Goal: Find specific page/section: Find specific page/section

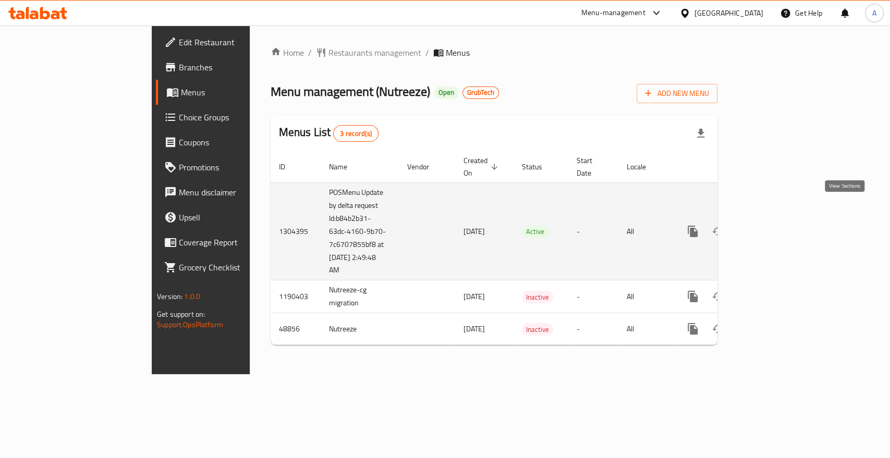
click at [775, 225] on icon "enhanced table" at bounding box center [768, 231] width 13 height 13
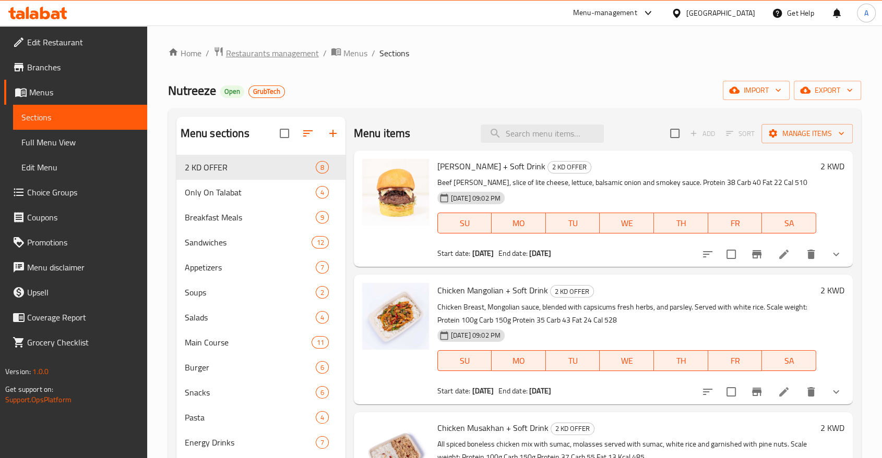
click at [271, 55] on span "Restaurants management" at bounding box center [272, 53] width 93 height 13
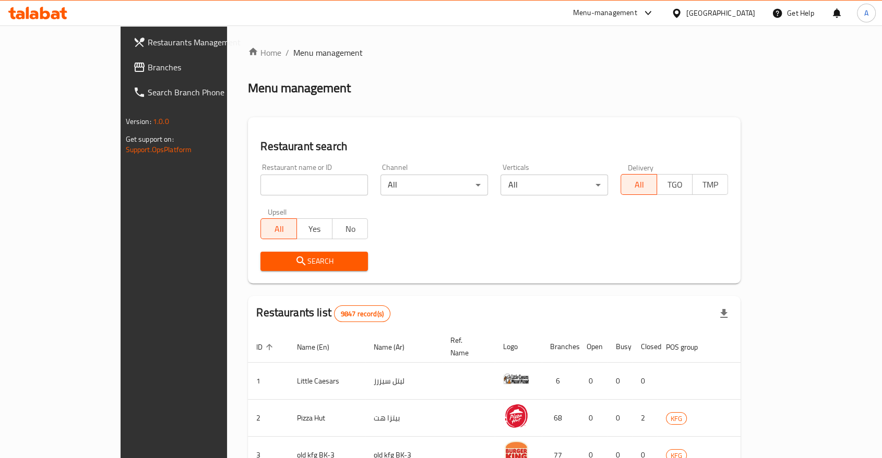
click at [260, 175] on input "search" at bounding box center [313, 185] width 107 height 21
type input "King Castle Juice"
click button "Search" at bounding box center [313, 261] width 107 height 19
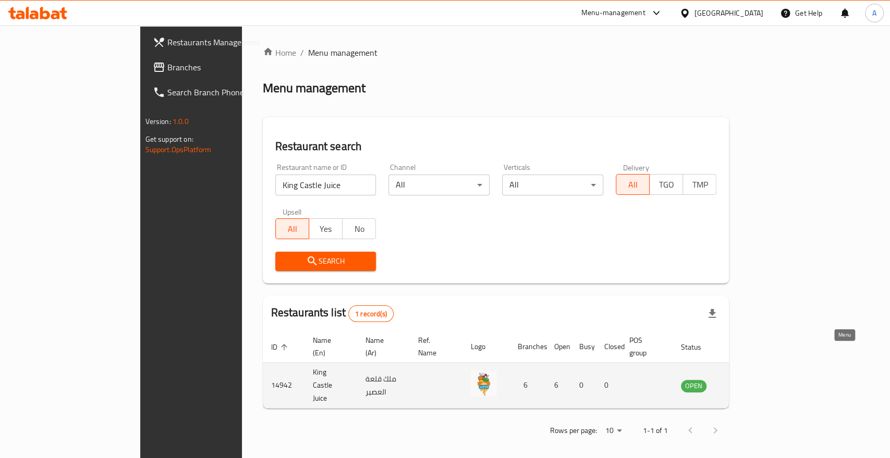
click at [748, 382] on icon "enhanced table" at bounding box center [742, 386] width 11 height 9
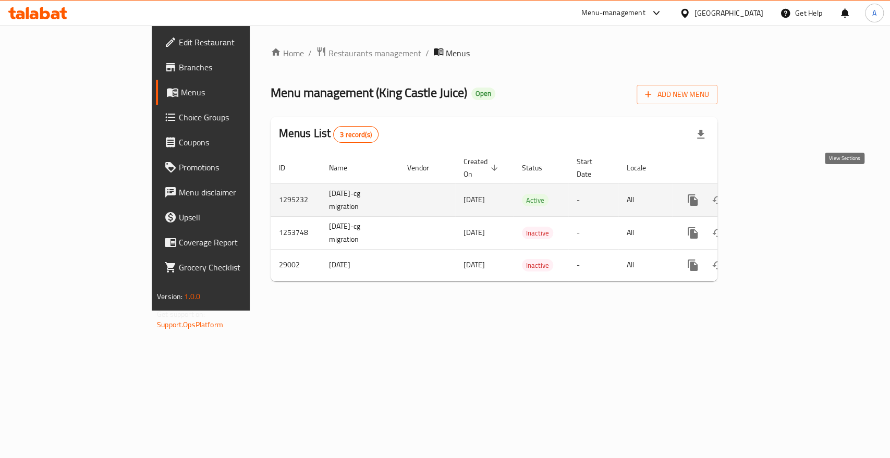
click at [775, 194] on icon "enhanced table" at bounding box center [768, 200] width 13 height 13
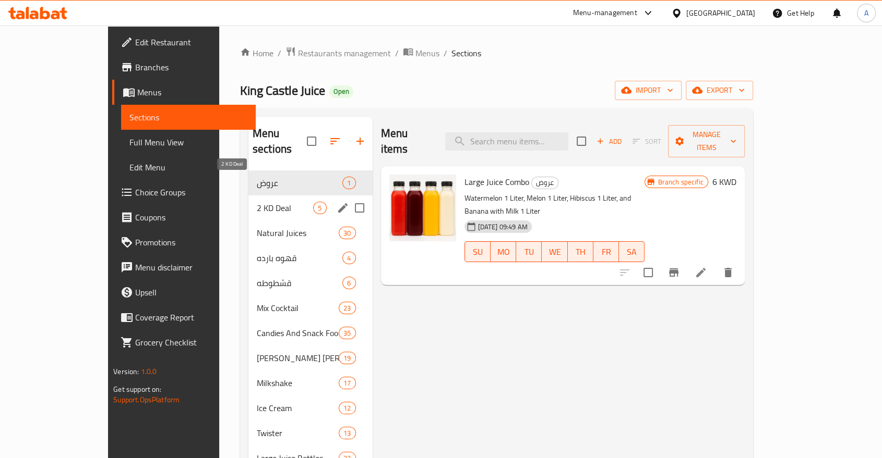
click at [257, 202] on span "2 KD Deal" at bounding box center [285, 208] width 57 height 13
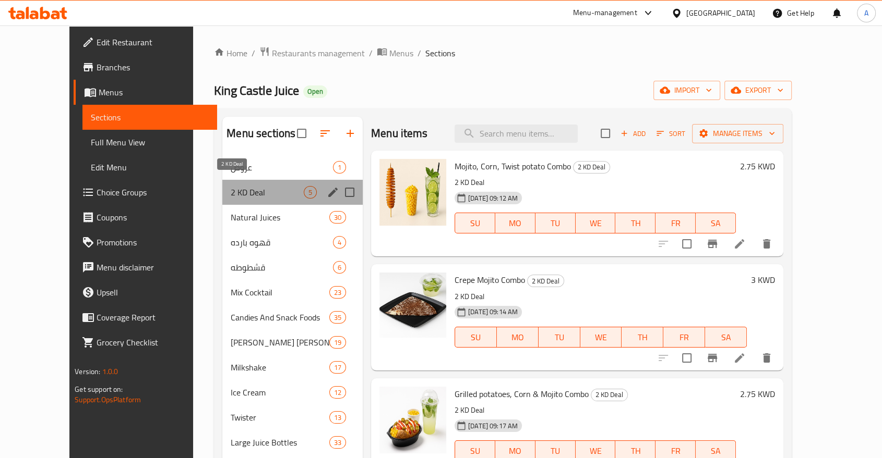
click at [231, 186] on span "2 KD Deal" at bounding box center [267, 192] width 73 height 13
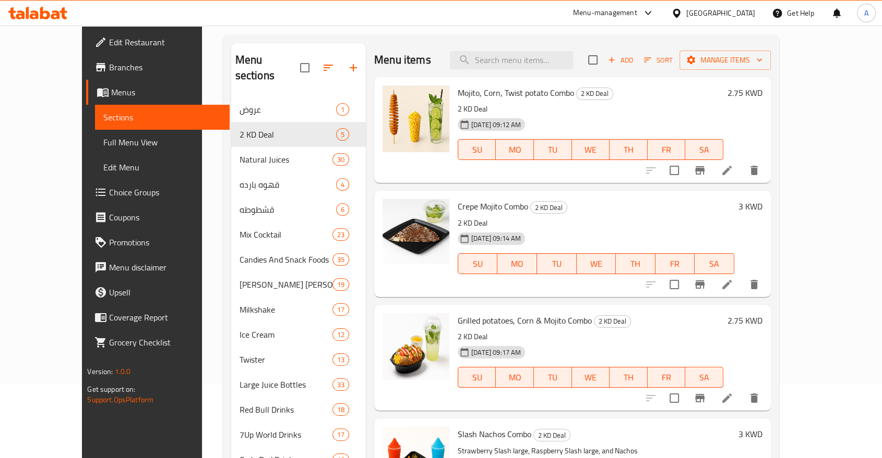
scroll to position [31, 0]
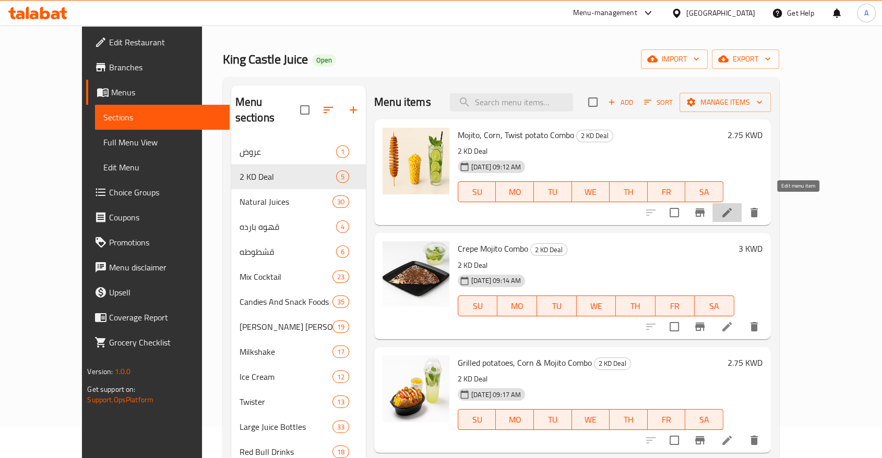
click at [733, 207] on icon at bounding box center [726, 213] width 13 height 13
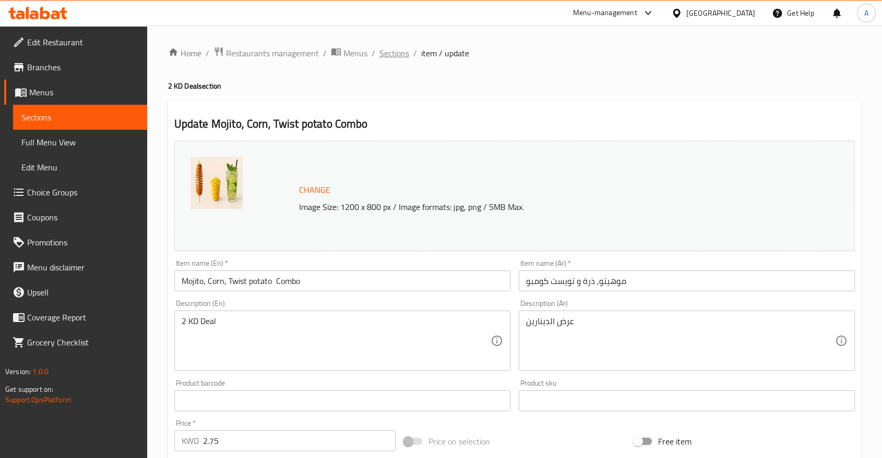
click at [379, 52] on span "Sections" at bounding box center [394, 53] width 30 height 13
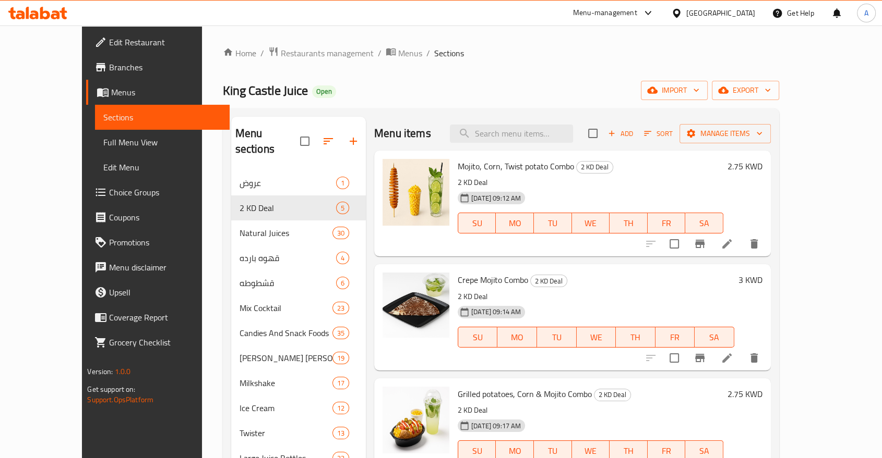
click at [637, 11] on div "Menu-management" at bounding box center [605, 13] width 64 height 13
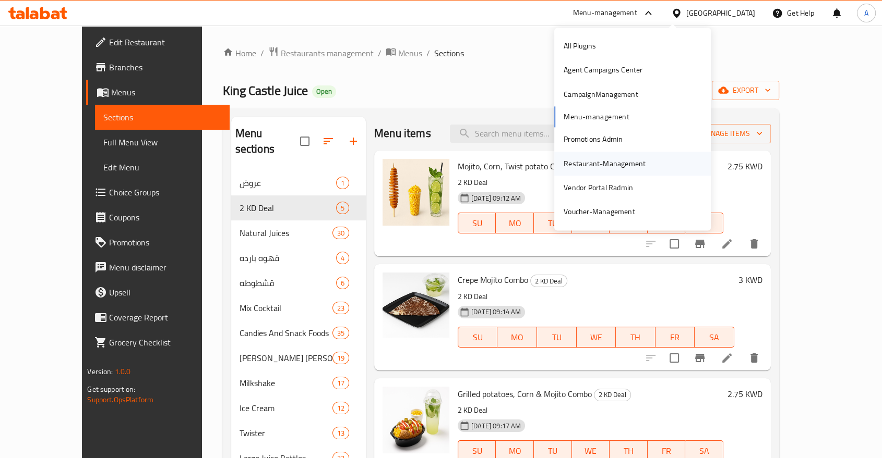
click at [581, 160] on div "Restaurant-Management" at bounding box center [604, 163] width 82 height 11
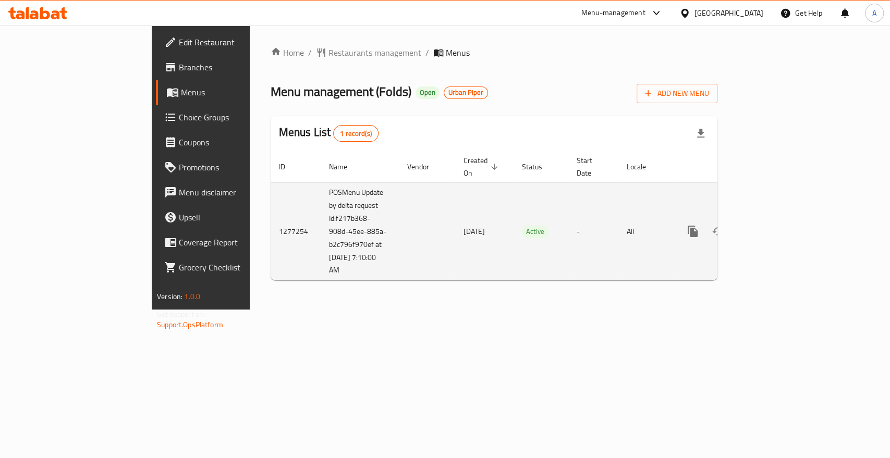
click at [775, 225] on icon "enhanced table" at bounding box center [768, 231] width 13 height 13
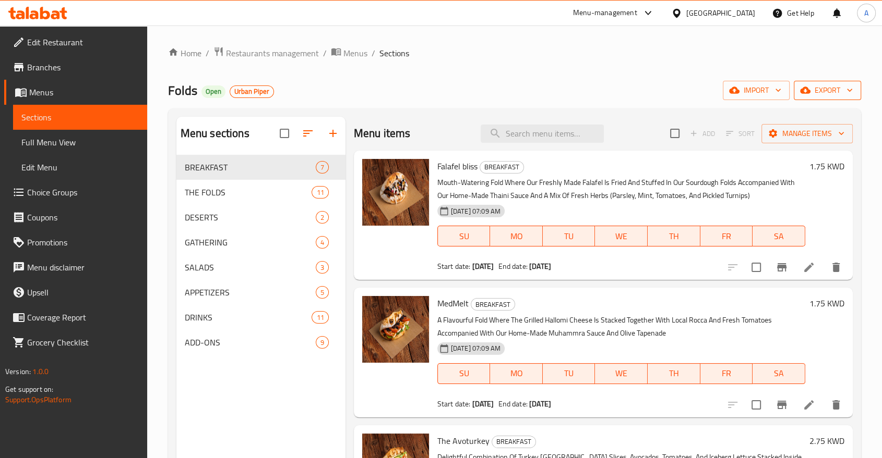
click at [850, 91] on icon "button" at bounding box center [849, 90] width 10 height 10
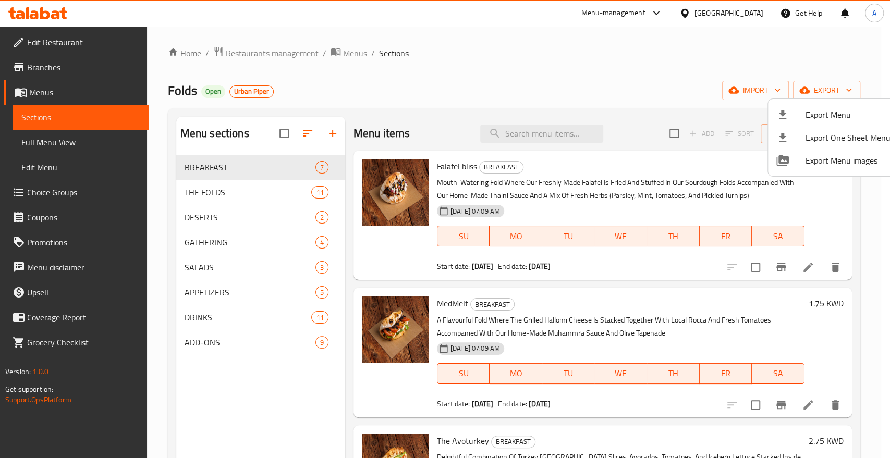
click at [579, 70] on div at bounding box center [445, 229] width 890 height 458
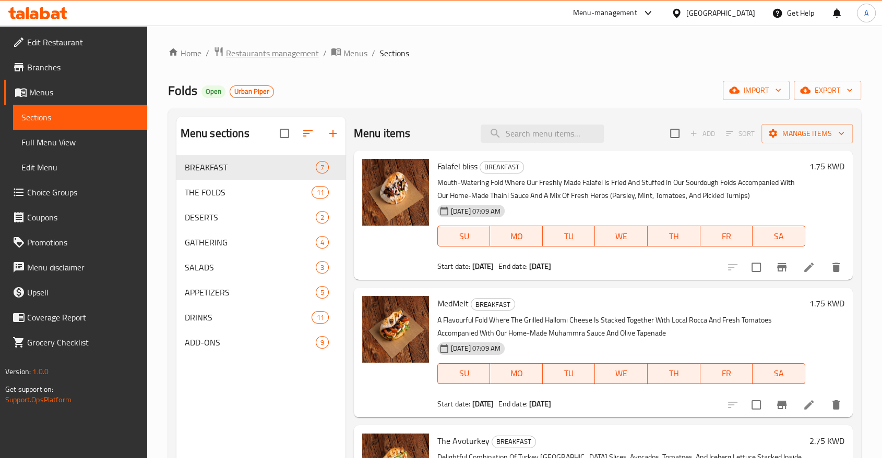
click at [281, 51] on span "Restaurants management" at bounding box center [272, 53] width 93 height 13
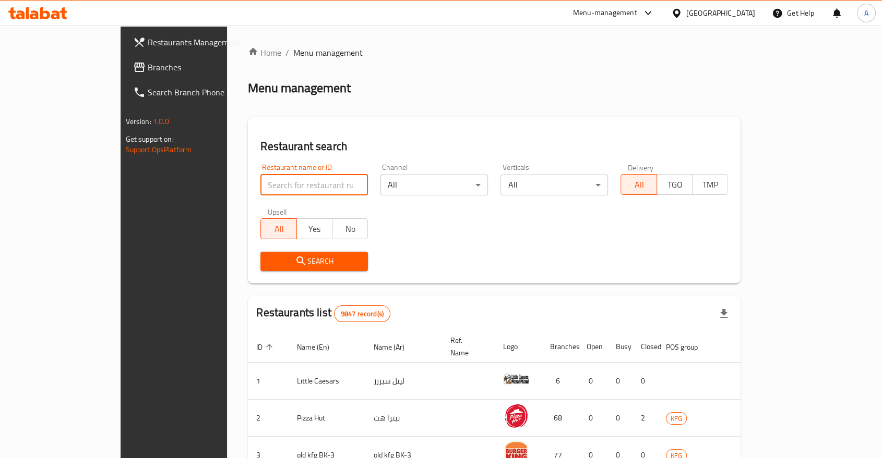
click at [260, 175] on input "search" at bounding box center [313, 185] width 107 height 21
type input "folds"
click button "Search" at bounding box center [313, 261] width 107 height 19
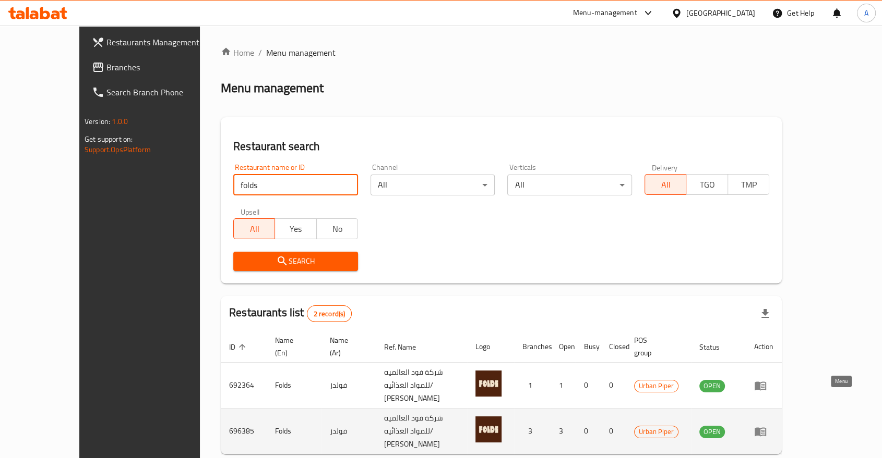
click at [766, 428] on icon "enhanced table" at bounding box center [759, 432] width 11 height 9
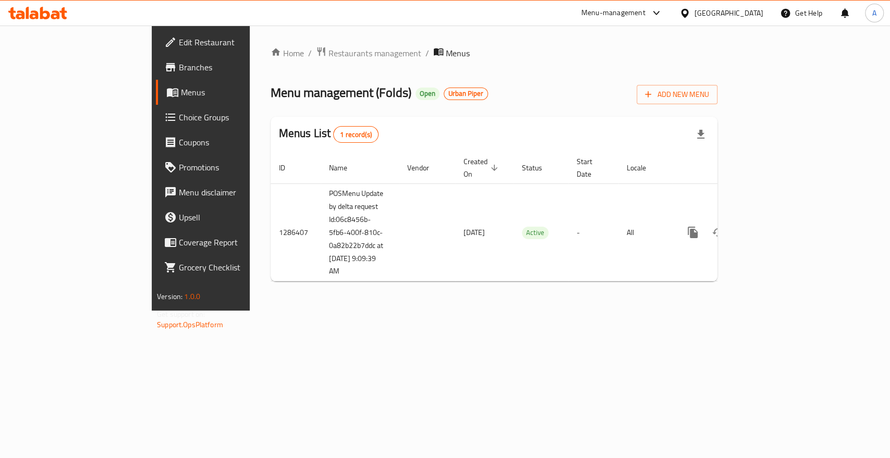
click at [179, 63] on span "Branches" at bounding box center [235, 67] width 113 height 13
